Goal: Task Accomplishment & Management: Complete application form

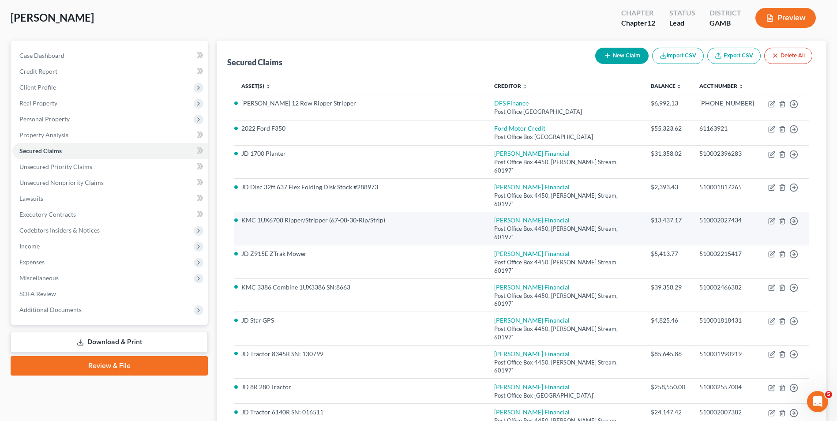
scroll to position [88, 0]
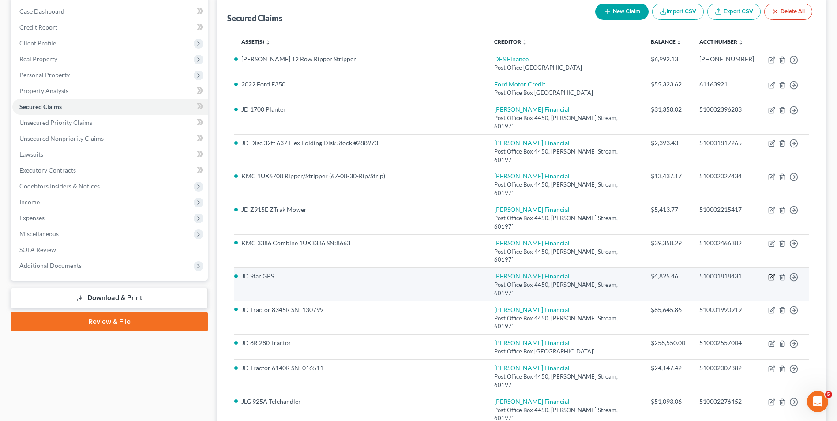
click at [772, 274] on icon "button" at bounding box center [773, 276] width 4 height 4
select select "0"
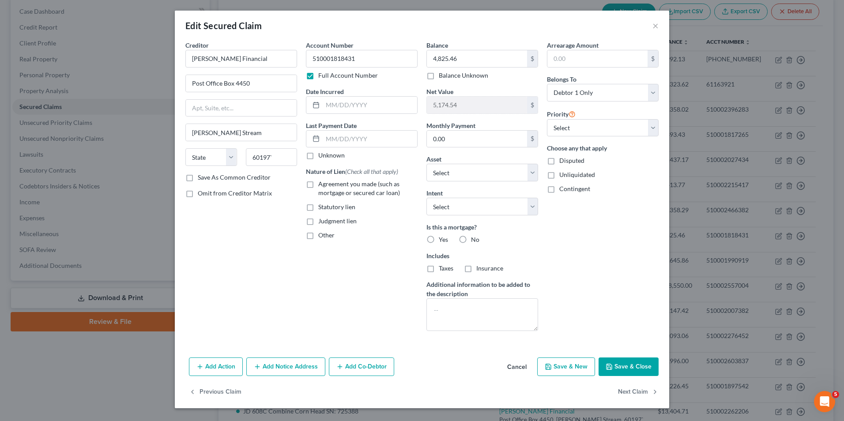
click at [617, 369] on button "Save & Close" at bounding box center [629, 367] width 60 height 19
select select "19"
type input "0"
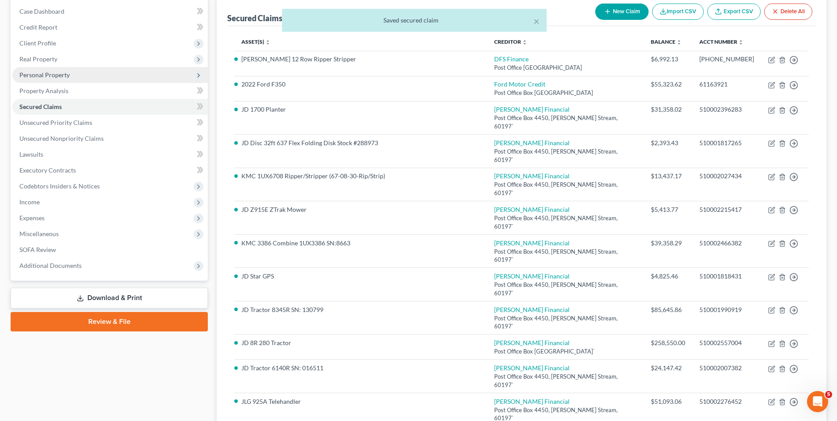
click at [56, 75] on span "Personal Property" at bounding box center [44, 75] width 50 height 8
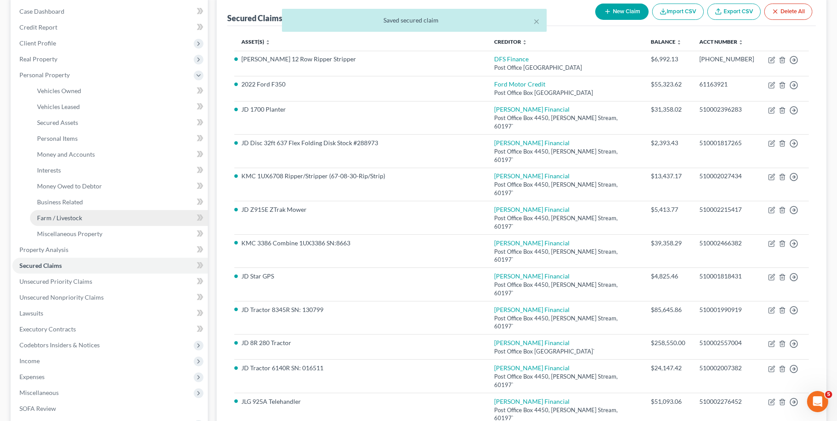
click at [75, 215] on span "Farm / Livestock" at bounding box center [59, 218] width 45 height 8
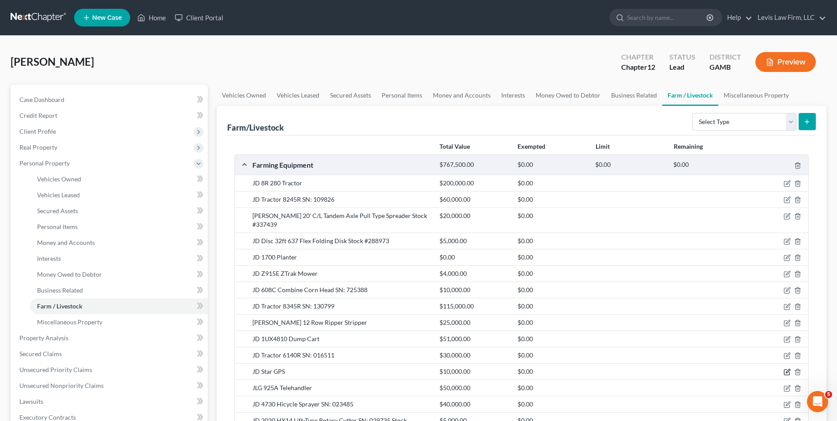
click at [787, 370] on icon "button" at bounding box center [788, 372] width 4 height 4
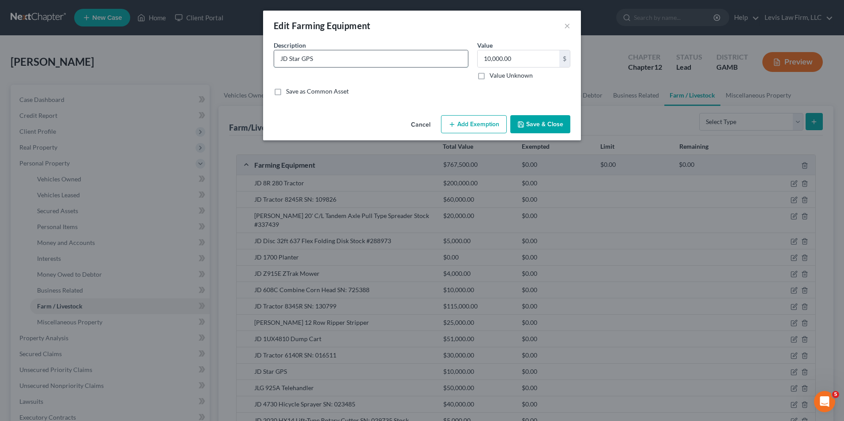
click at [322, 60] on input "JD Star GPS" at bounding box center [371, 58] width 194 height 17
type input "JD Starfire 6000 Receiver; JD Greenstar 2630 Display; 4240 Universal Display; A…"
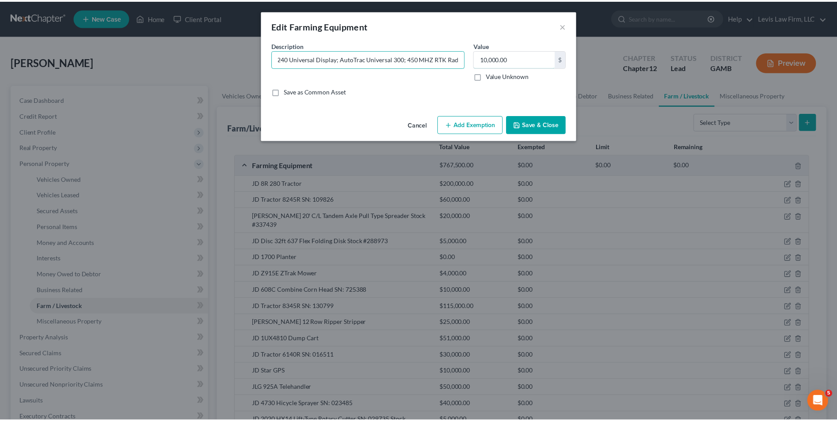
scroll to position [0, 0]
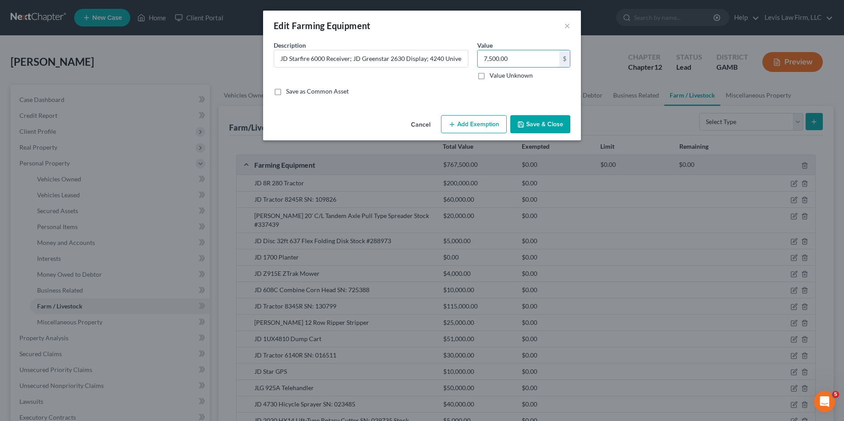
type input "7,500.00"
click at [543, 122] on button "Save & Close" at bounding box center [540, 124] width 60 height 19
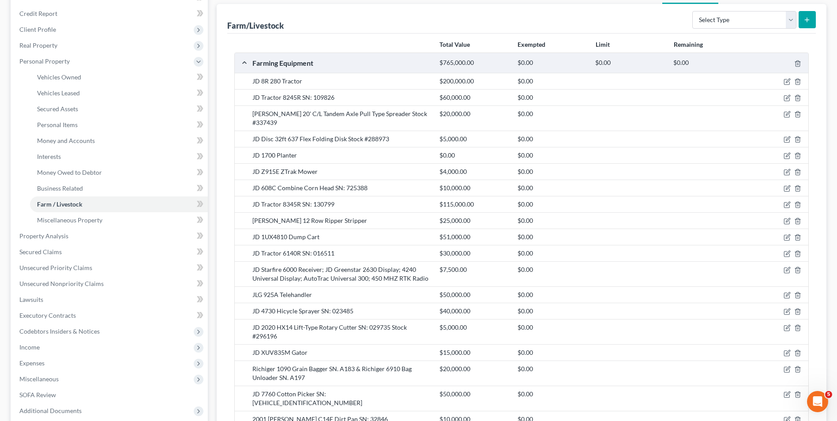
scroll to position [221, 0]
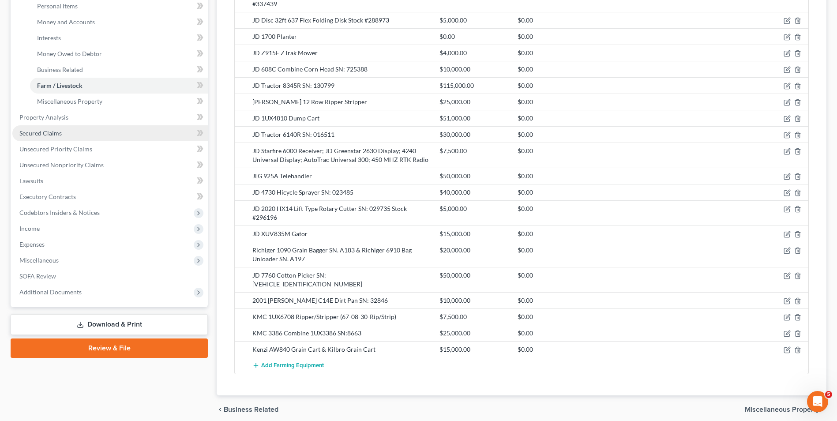
click at [57, 133] on span "Secured Claims" at bounding box center [40, 133] width 42 height 8
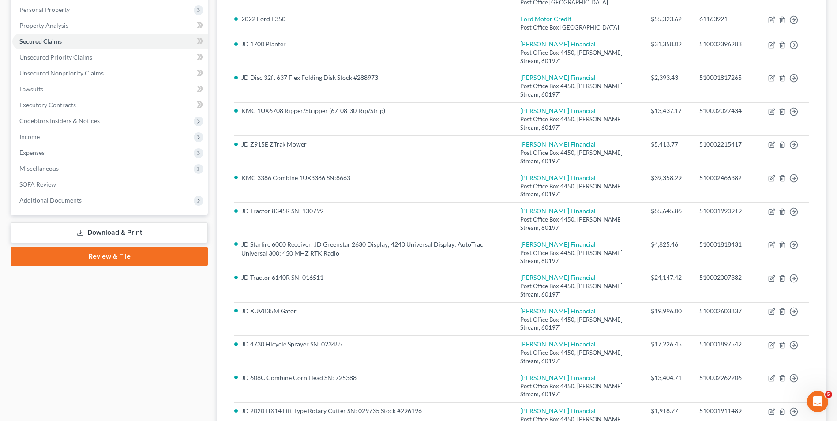
scroll to position [44, 0]
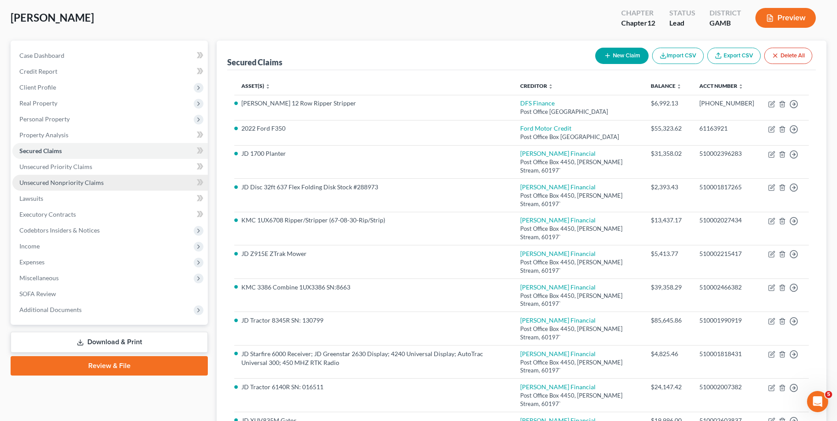
click at [84, 183] on span "Unsecured Nonpriority Claims" at bounding box center [61, 183] width 84 height 8
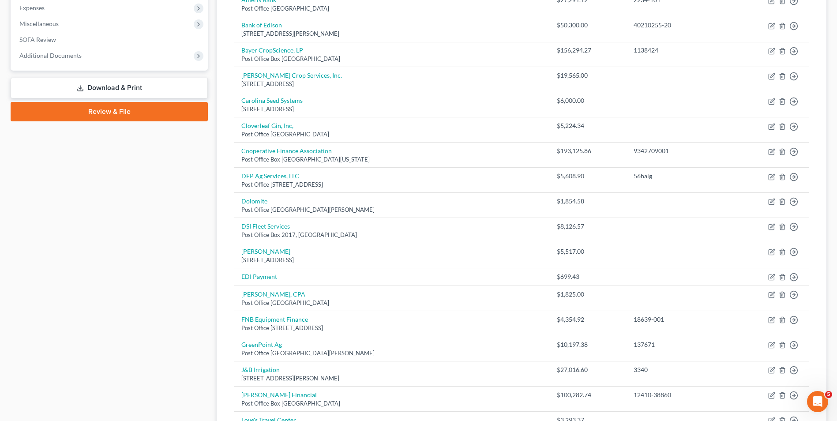
scroll to position [309, 0]
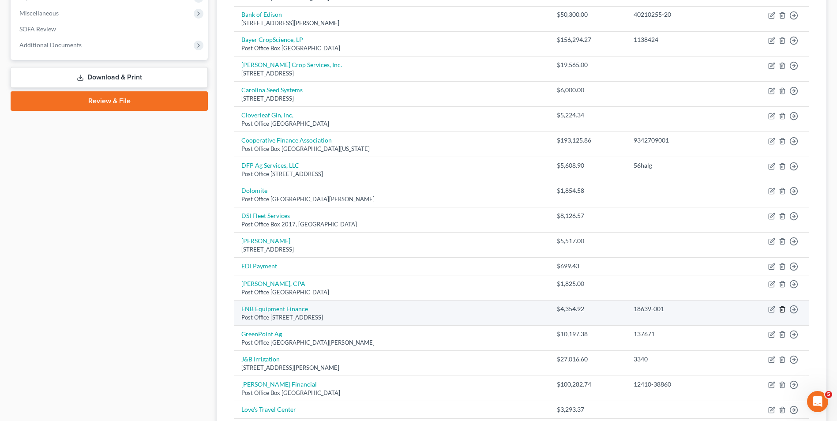
click at [781, 310] on icon "button" at bounding box center [782, 309] width 7 height 7
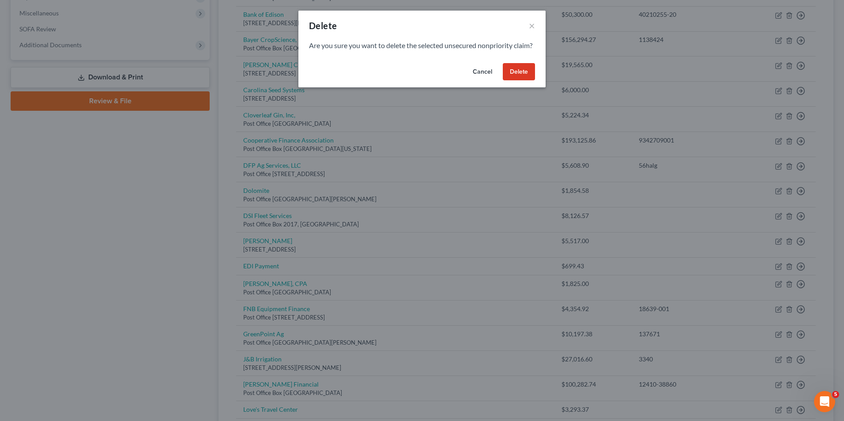
click at [508, 81] on button "Delete" at bounding box center [519, 72] width 32 height 18
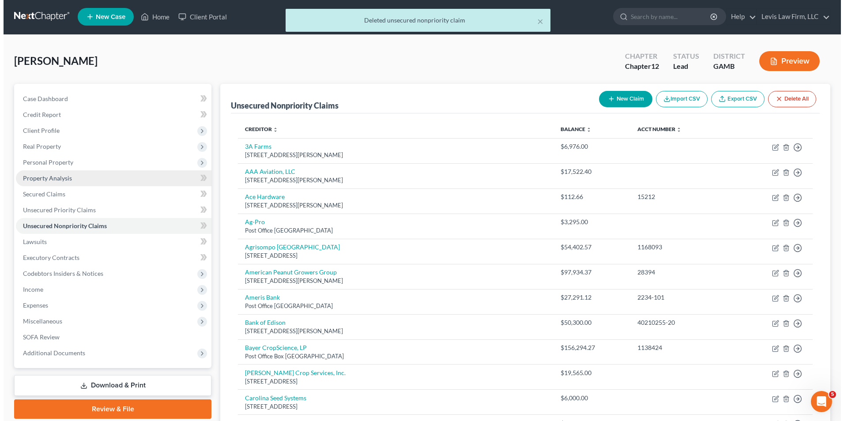
scroll to position [0, 0]
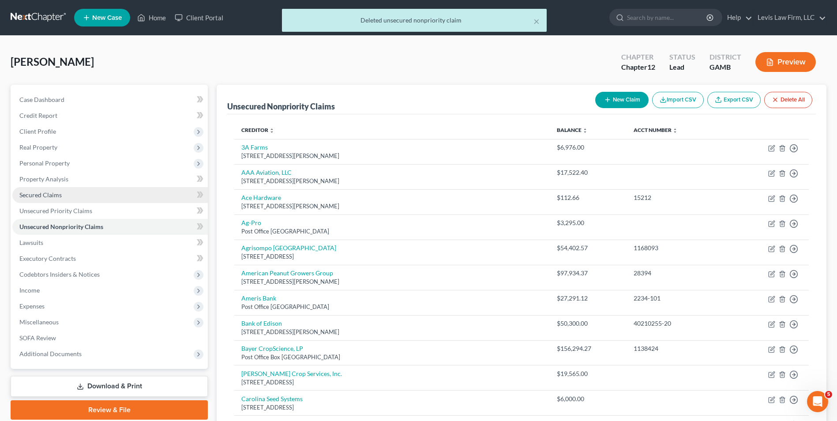
click at [47, 195] on span "Secured Claims" at bounding box center [40, 195] width 42 height 8
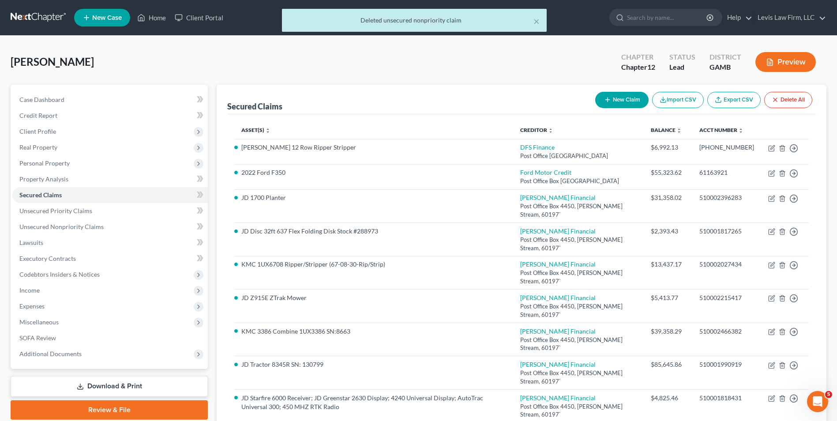
click at [623, 100] on button "New Claim" at bounding box center [622, 100] width 53 height 16
select select "0"
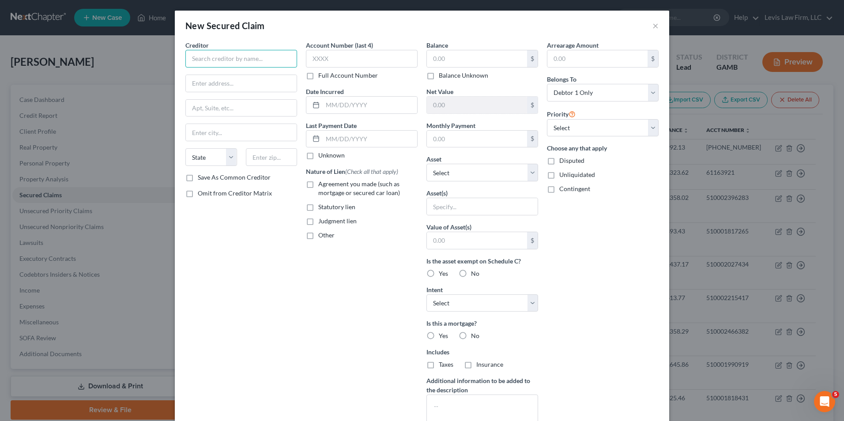
click at [193, 58] on input "text" at bounding box center [241, 59] width 112 height 18
type input "FNB Equipment Finance"
type input "Post Office Box 6021"
type input "G"
type input "Hermitage"
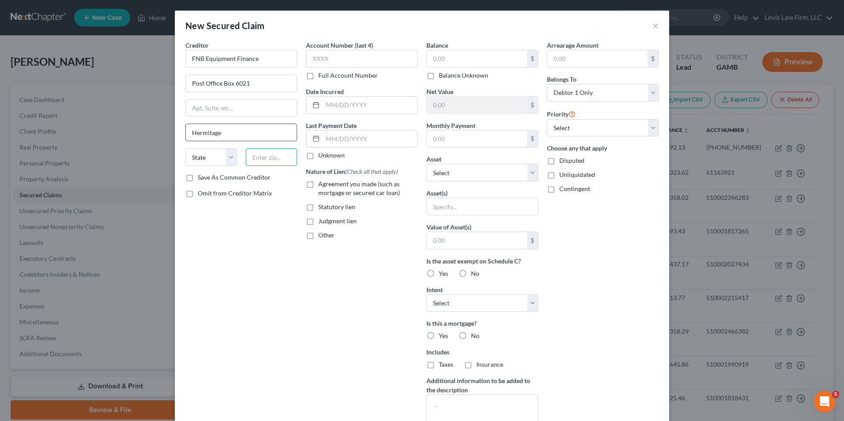
type input "16148"
select select "39"
click at [318, 75] on label "Full Account Number" at bounding box center [348, 75] width 60 height 9
click at [322, 75] on input "Full Account Number" at bounding box center [325, 74] width 6 height 6
click at [311, 60] on input "text" at bounding box center [362, 59] width 112 height 18
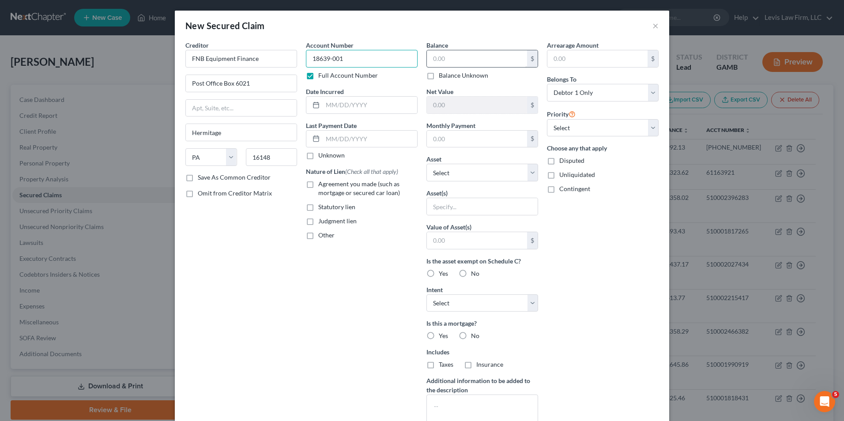
type input "18639-001"
click at [433, 58] on input "text" at bounding box center [477, 58] width 100 height 17
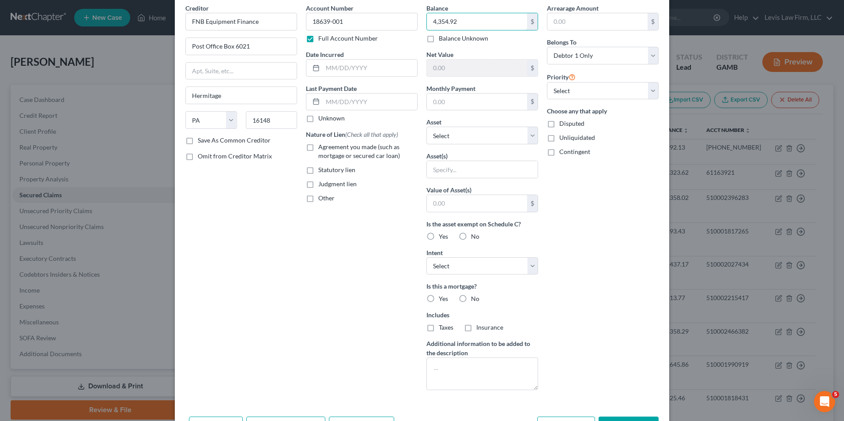
scroll to position [69, 0]
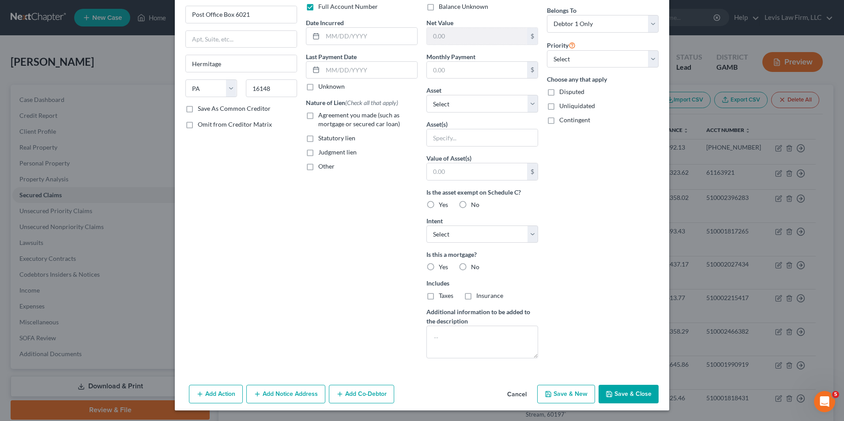
type input "4,354.92"
click at [630, 391] on button "Save & Close" at bounding box center [629, 394] width 60 height 19
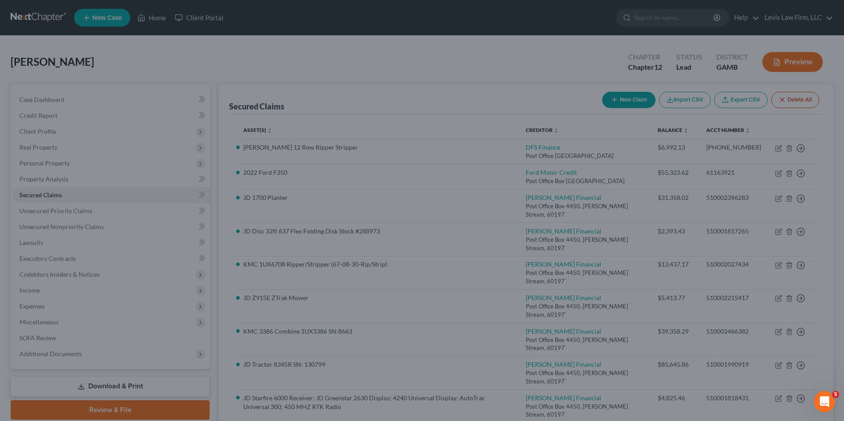
scroll to position [0, 0]
type input "0"
type input "0.00"
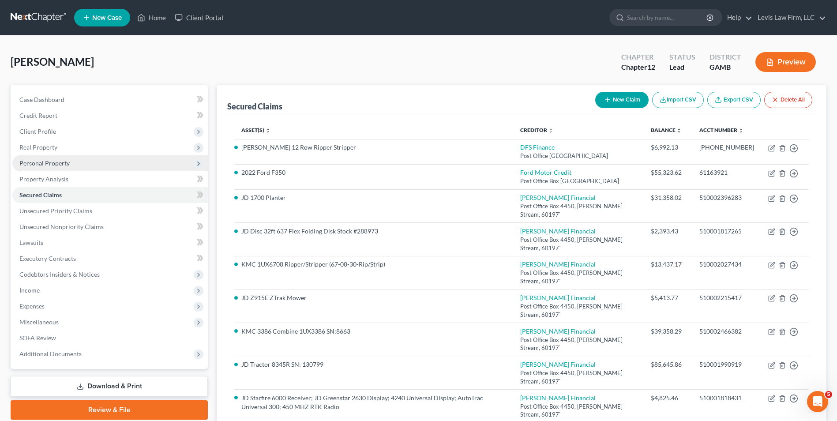
click at [60, 161] on span "Personal Property" at bounding box center [44, 163] width 50 height 8
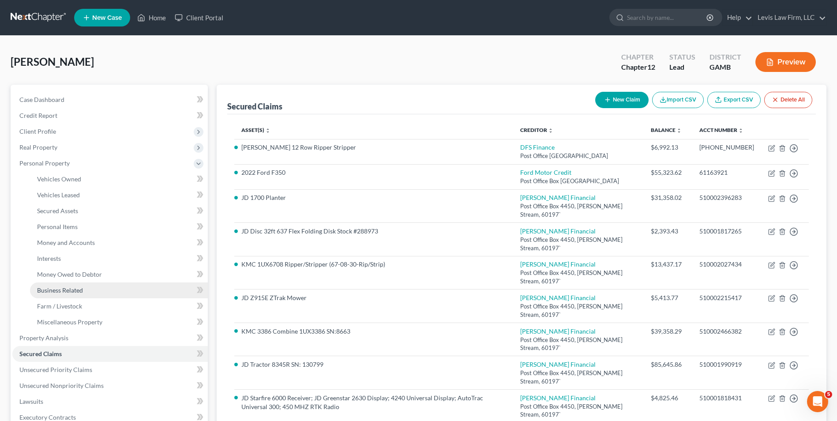
click at [72, 290] on span "Business Related" at bounding box center [60, 291] width 46 height 8
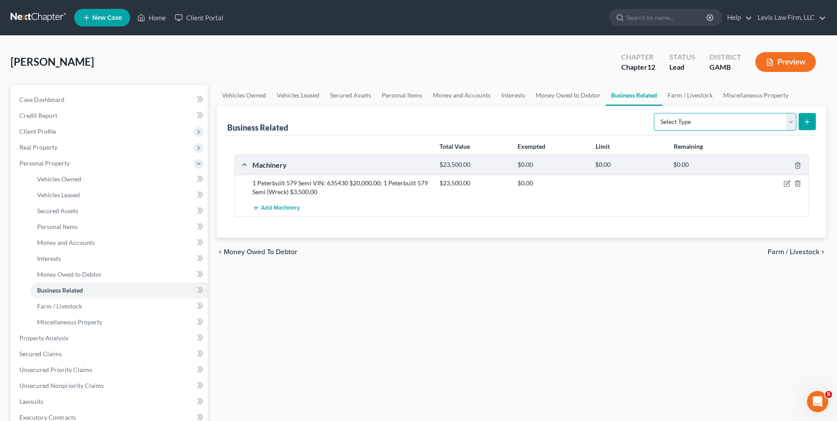
click at [792, 122] on select "Select Type Customer Lists Franchises Inventory Licenses Machinery Office Equip…" at bounding box center [725, 122] width 143 height 18
select select "machinery"
click at [655, 113] on select "Select Type Customer Lists Franchises Inventory Licenses Machinery Office Equip…" at bounding box center [725, 122] width 143 height 18
click at [807, 123] on icon "submit" at bounding box center [807, 121] width 7 height 7
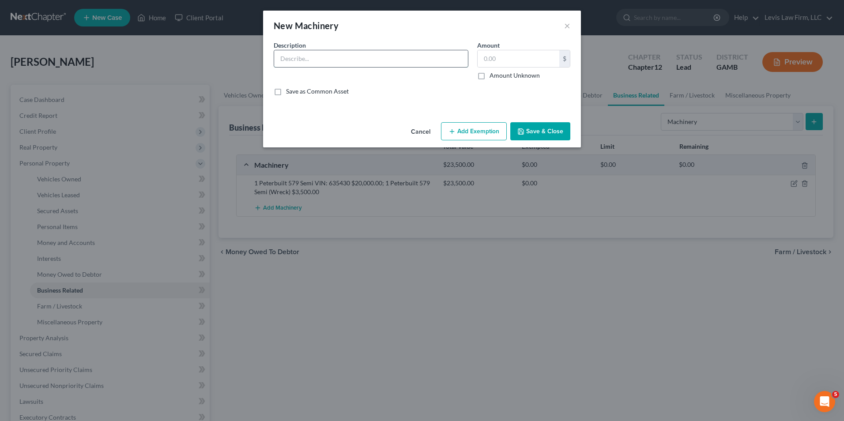
click at [283, 60] on input "text" at bounding box center [371, 58] width 194 height 17
type input "2024 Kenworth T880 Day Cab Tractor"
type input "180,000.00"
click at [540, 133] on button "Save & Close" at bounding box center [540, 131] width 60 height 19
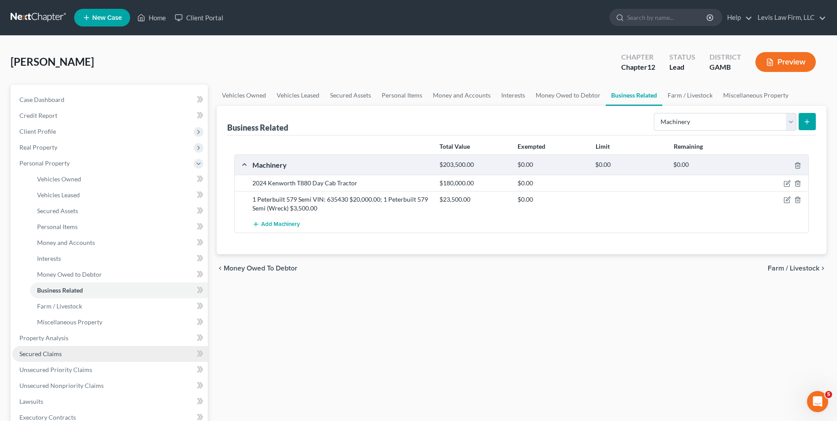
click at [56, 351] on span "Secured Claims" at bounding box center [40, 354] width 42 height 8
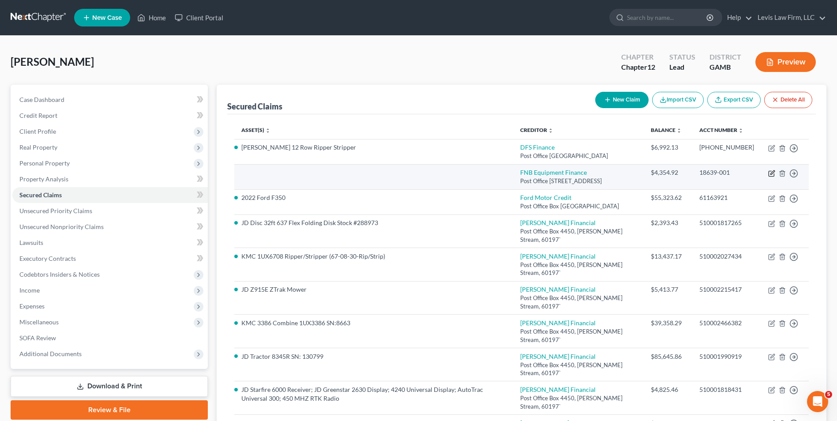
click at [772, 177] on icon "button" at bounding box center [772, 173] width 7 height 7
select select "39"
select select "0"
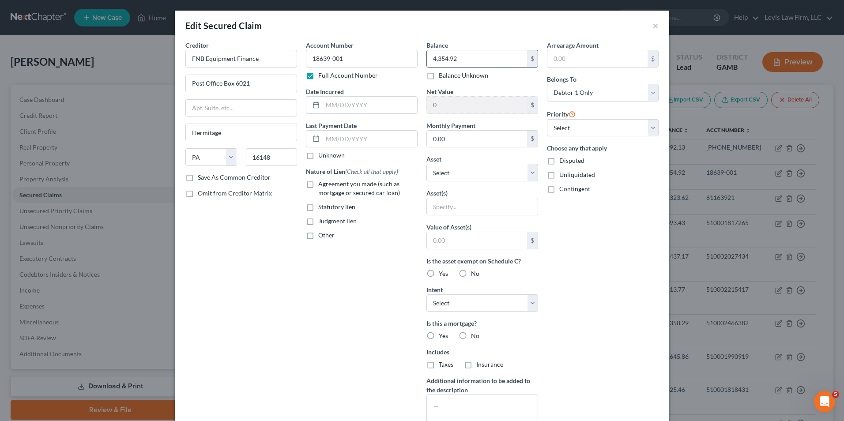
click at [464, 56] on input "4,354.92" at bounding box center [477, 58] width 100 height 17
type input "202,941.00"
click at [531, 176] on select "Select Other Multiple Assets [STREET_ADDRESS][PERSON_NAME] - $153228.0 JD 8R 28…" at bounding box center [482, 173] width 112 height 18
select select "36"
click at [426, 164] on select "Select Other Multiple Assets [STREET_ADDRESS][PERSON_NAME] - $153228.0 JD 8R 28…" at bounding box center [482, 173] width 112 height 18
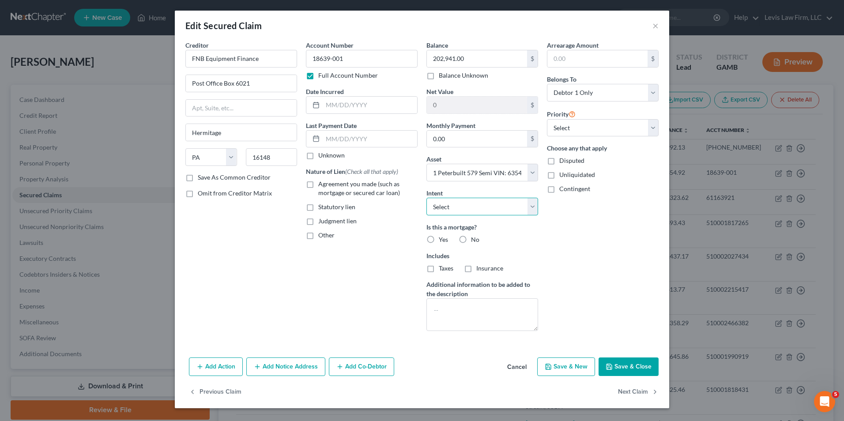
click at [536, 209] on select "Select Surrender Redeem Reaffirm Avoid Other" at bounding box center [482, 207] width 112 height 18
select select "0"
click at [426, 198] on select "Select Surrender Redeem Reaffirm Avoid Other" at bounding box center [482, 207] width 112 height 18
click at [307, 368] on button "Add Notice Address" at bounding box center [285, 367] width 79 height 19
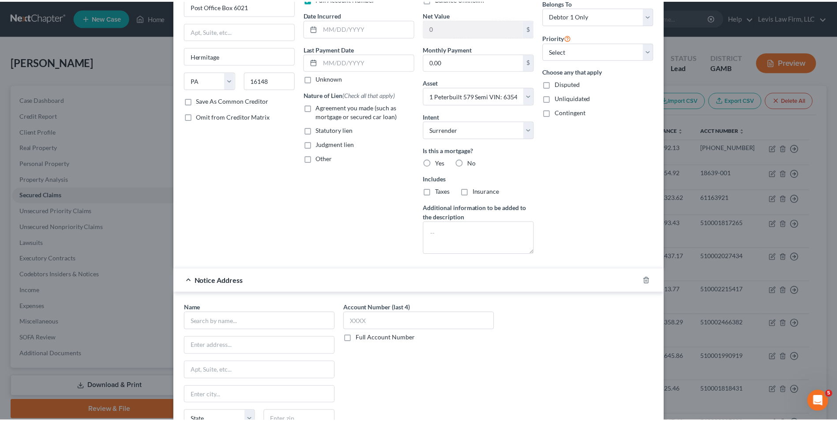
scroll to position [188, 0]
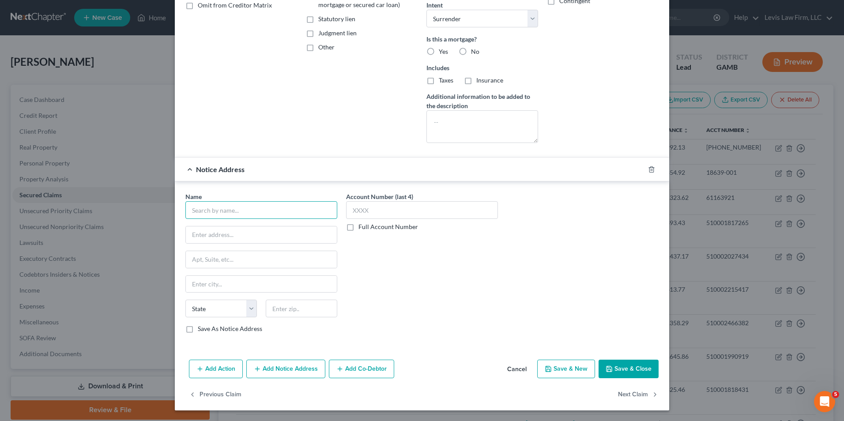
click at [198, 211] on input "text" at bounding box center [261, 210] width 152 height 18
type input "First National Bank Equipment Finance Credit"
type input "[STREET_ADDRESS][US_STATE]"
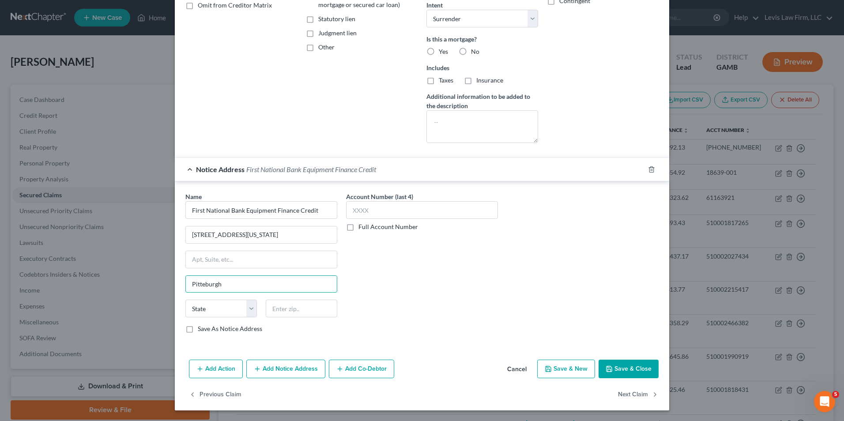
type input "Pitteburgh"
select select "39"
type input "15219"
type input "[GEOGRAPHIC_DATA]"
click at [621, 366] on button "Save & Close" at bounding box center [629, 369] width 60 height 19
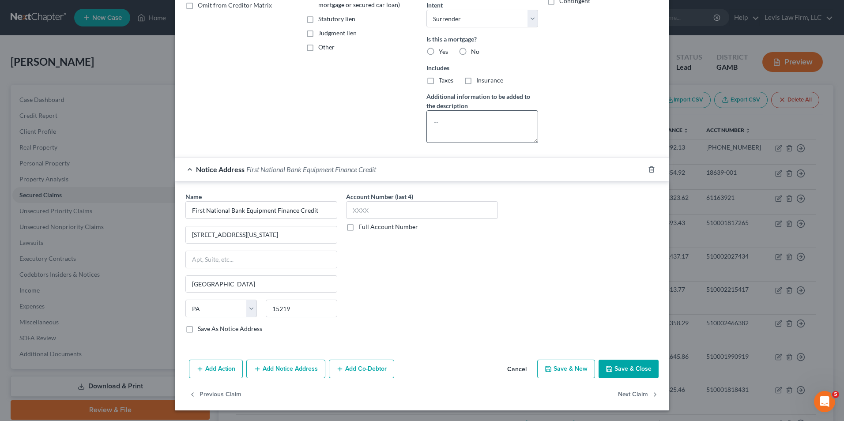
select select
type input "-179,441.00"
select select "36"
type input "0"
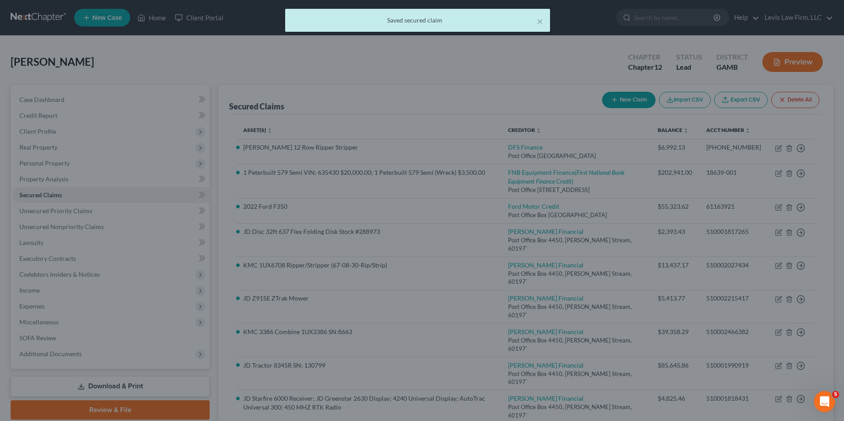
scroll to position [0, 0]
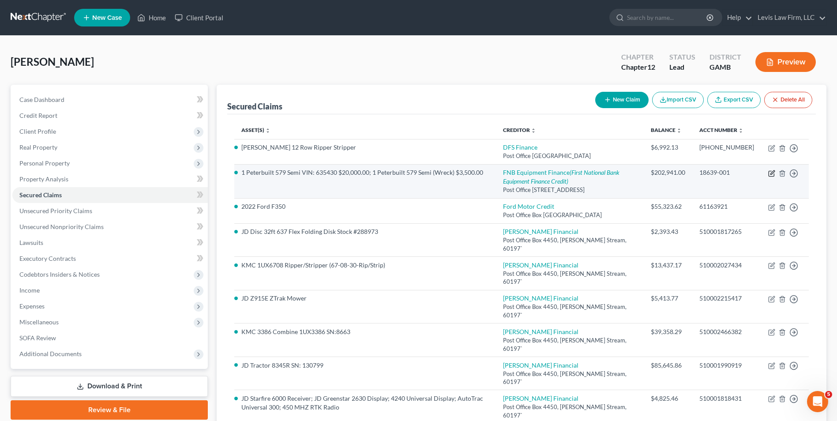
click at [769, 173] on icon "button" at bounding box center [772, 173] width 7 height 7
select select "39"
select select "0"
select select "39"
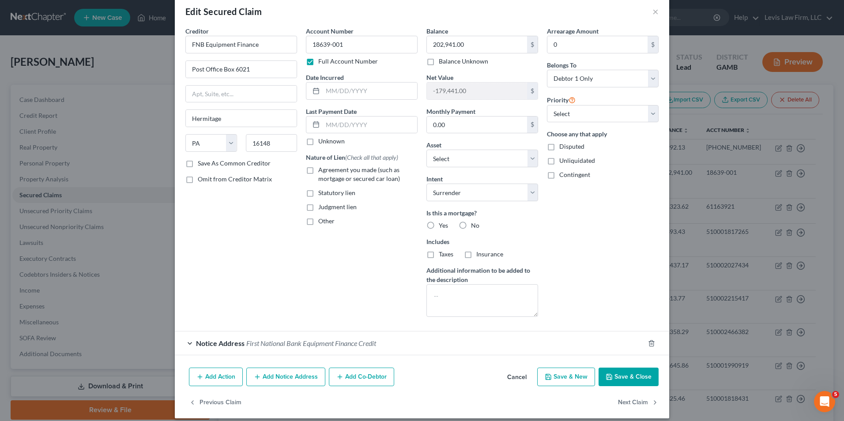
scroll to position [22, 0]
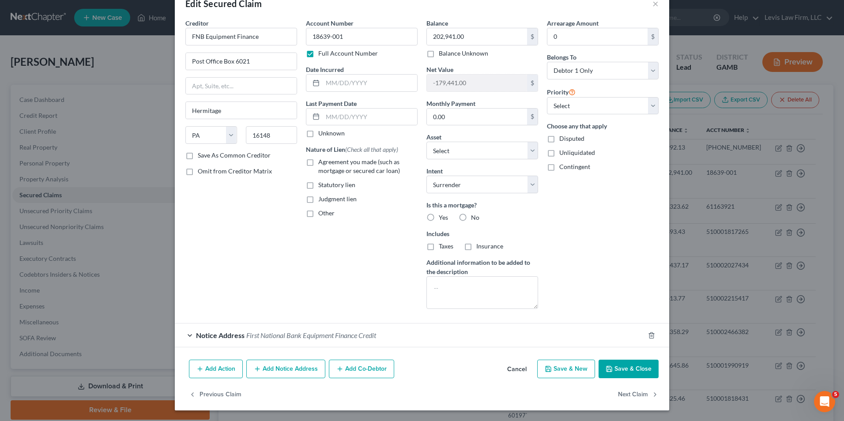
click at [279, 335] on span "First National Bank Equipment Finance Credit" at bounding box center [311, 335] width 130 height 8
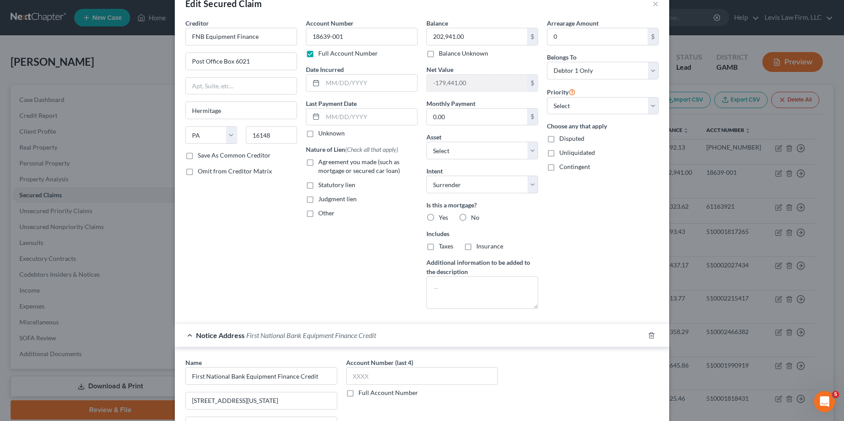
click at [358, 394] on label "Full Account Number" at bounding box center [388, 392] width 60 height 9
click at [362, 394] on input "Full Account Number" at bounding box center [365, 391] width 6 height 6
click at [351, 377] on input "text" at bounding box center [422, 376] width 152 height 18
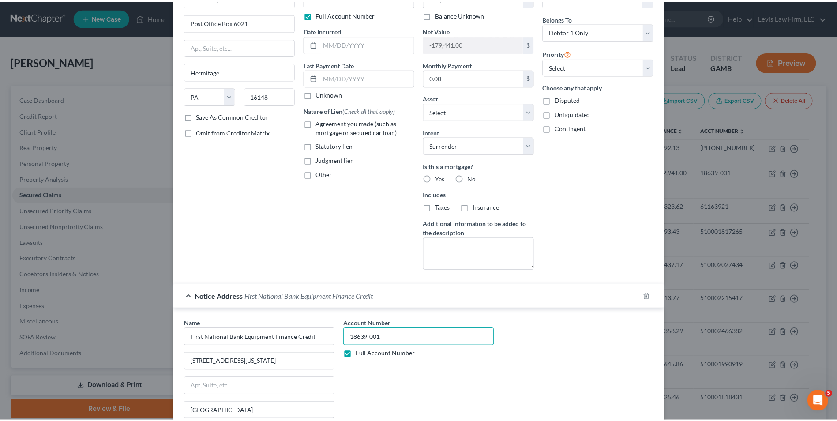
scroll to position [188, 0]
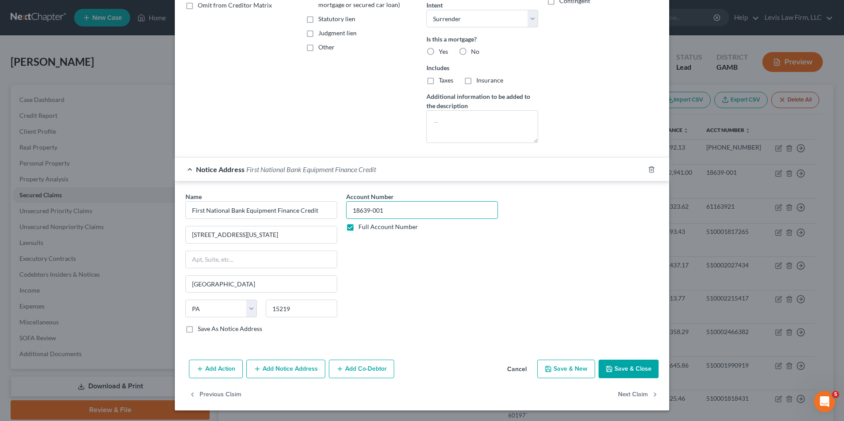
type input "18639-001"
click at [631, 364] on button "Save & Close" at bounding box center [629, 369] width 60 height 19
